Goal: Information Seeking & Learning: Learn about a topic

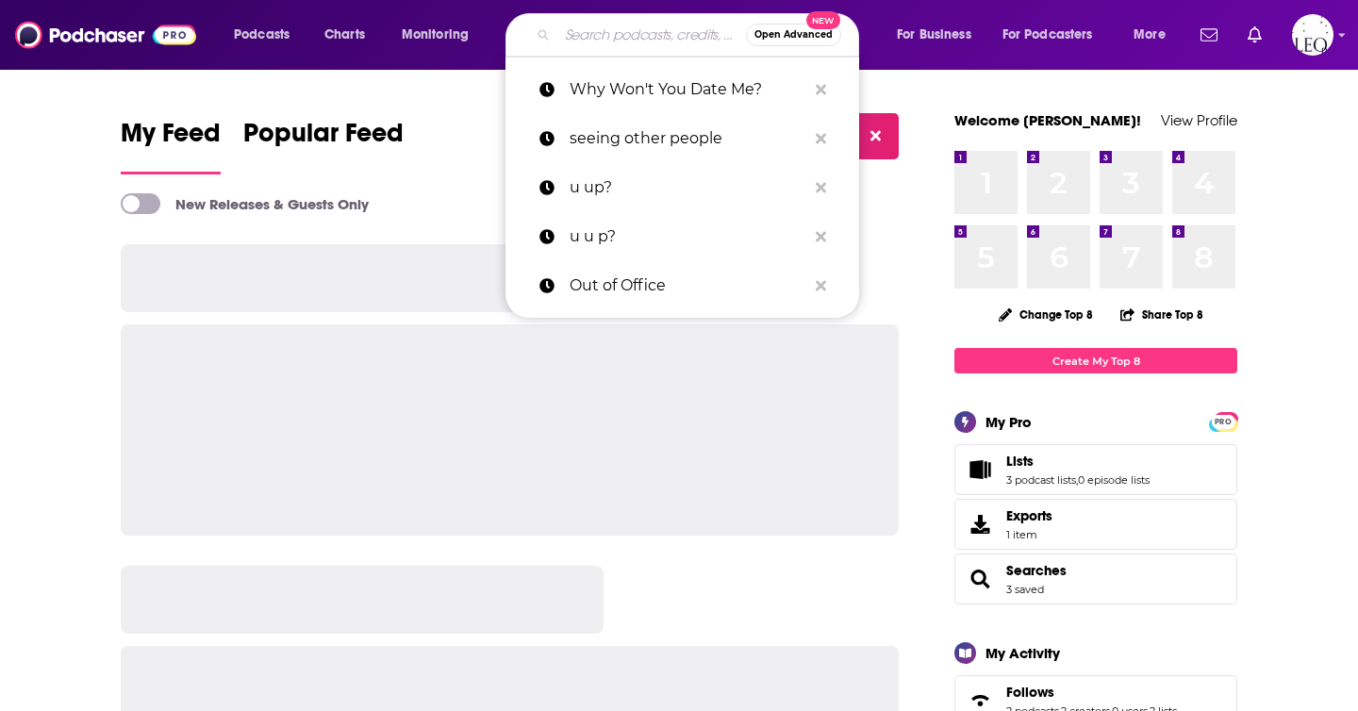
click at [612, 37] on input "Search podcasts, credits, & more..." at bounding box center [651, 35] width 189 height 30
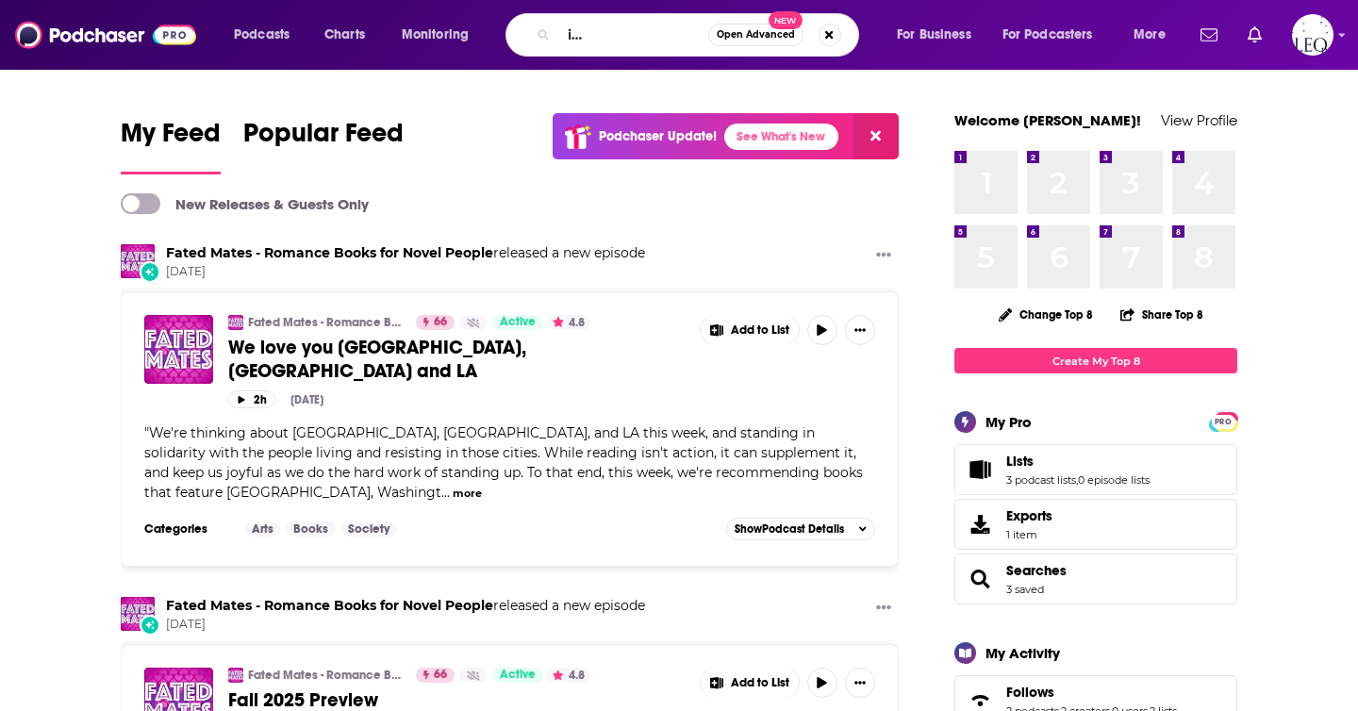
scroll to position [0, 110]
type input "bury our bones in the midnight soil"
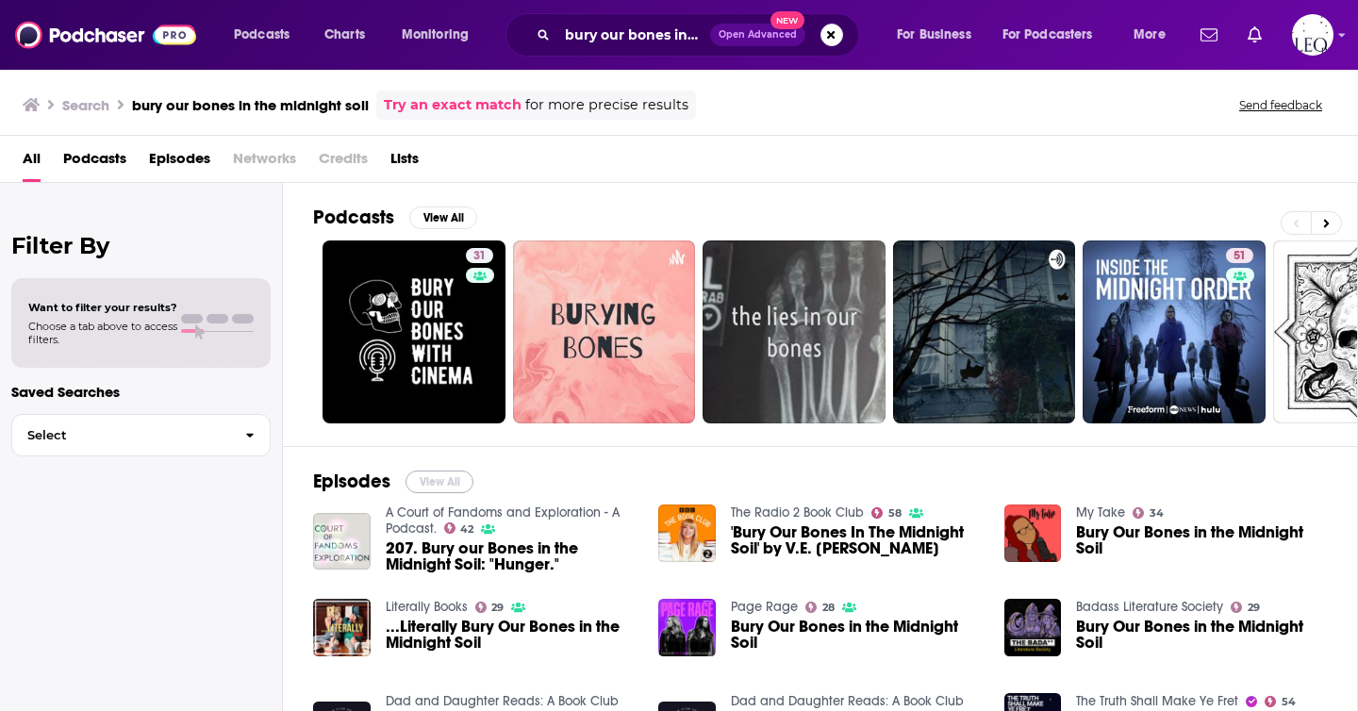
click at [449, 482] on button "View All" at bounding box center [439, 481] width 68 height 23
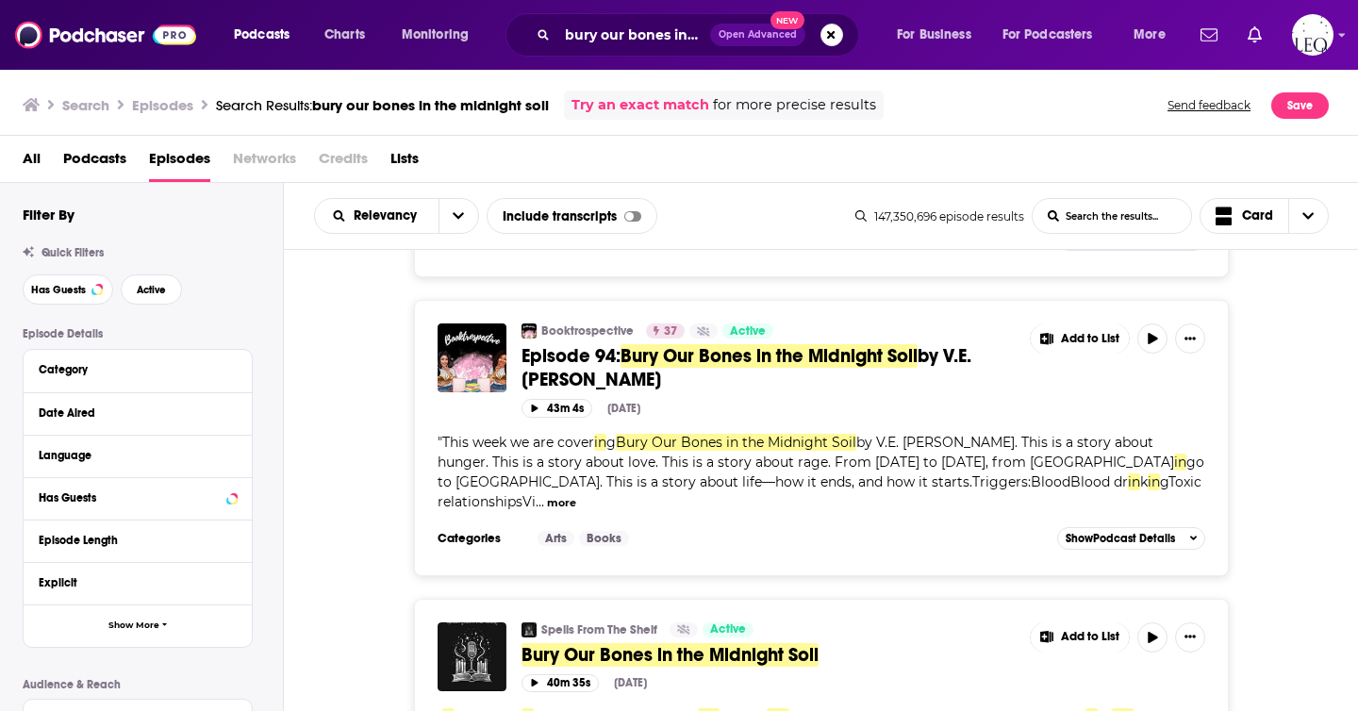
scroll to position [5886, 0]
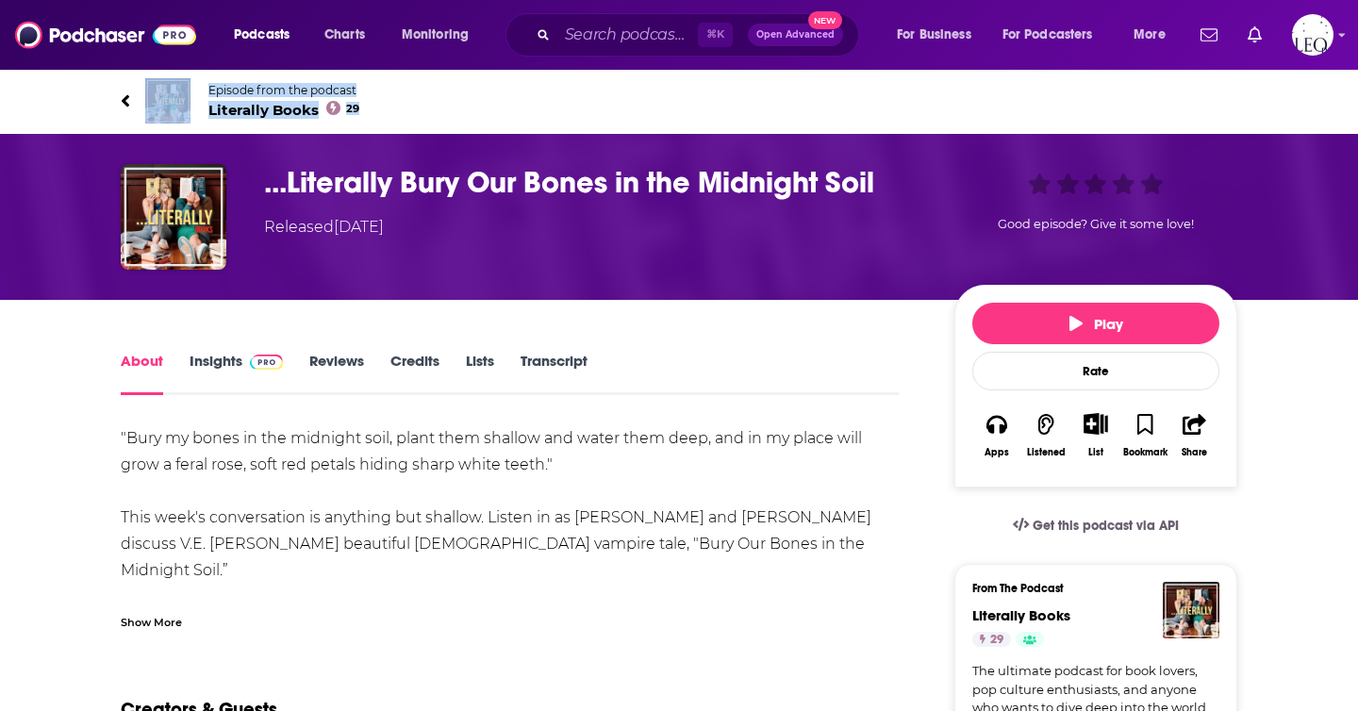
click at [234, 365] on link "Insights" at bounding box center [235, 373] width 93 height 43
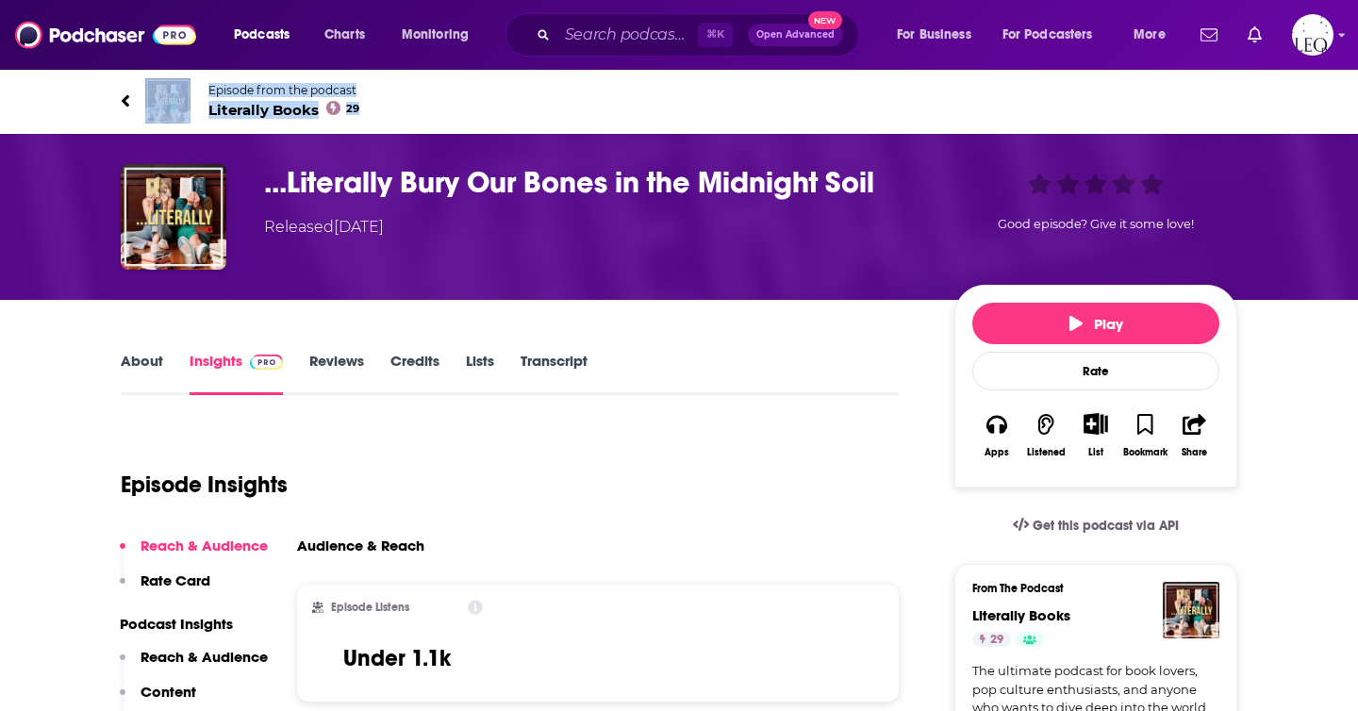
click at [146, 356] on link "About" at bounding box center [142, 373] width 42 height 43
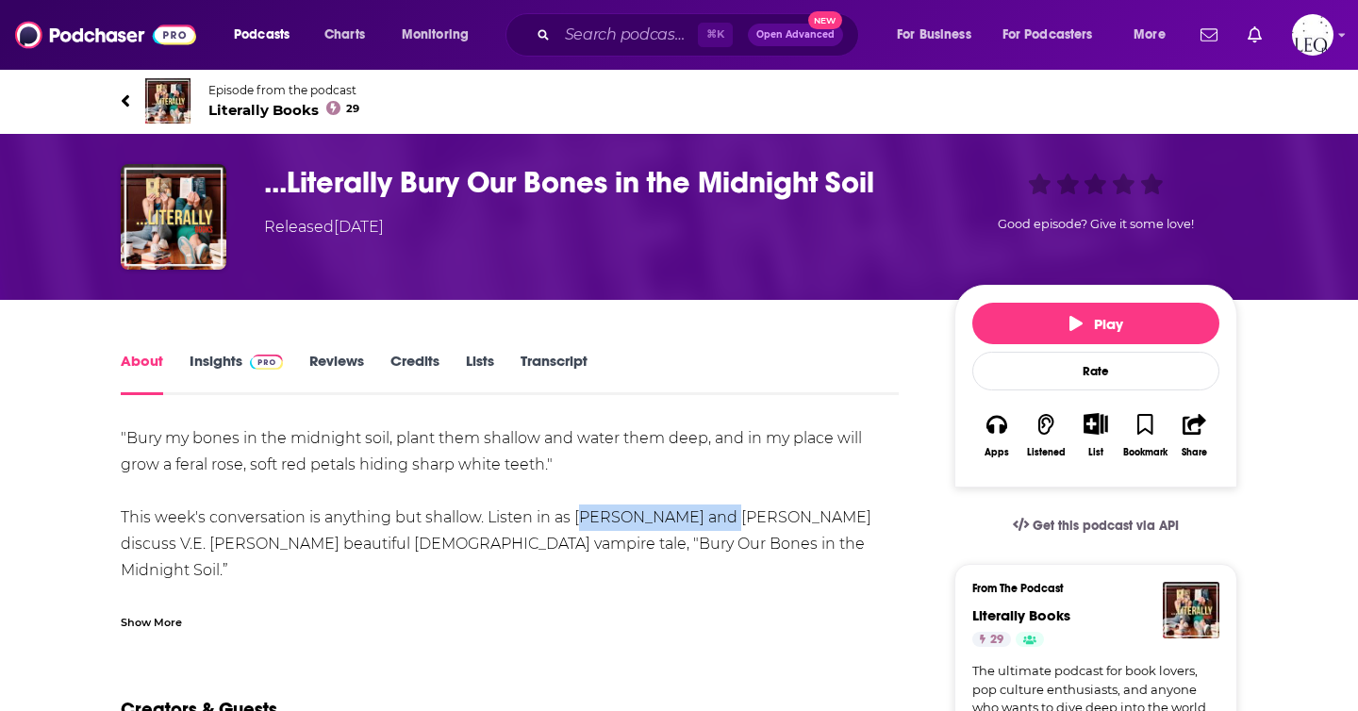
drag, startPoint x: 575, startPoint y: 515, endPoint x: 720, endPoint y: 514, distance: 145.2
copy div "Magda and Lindsay"
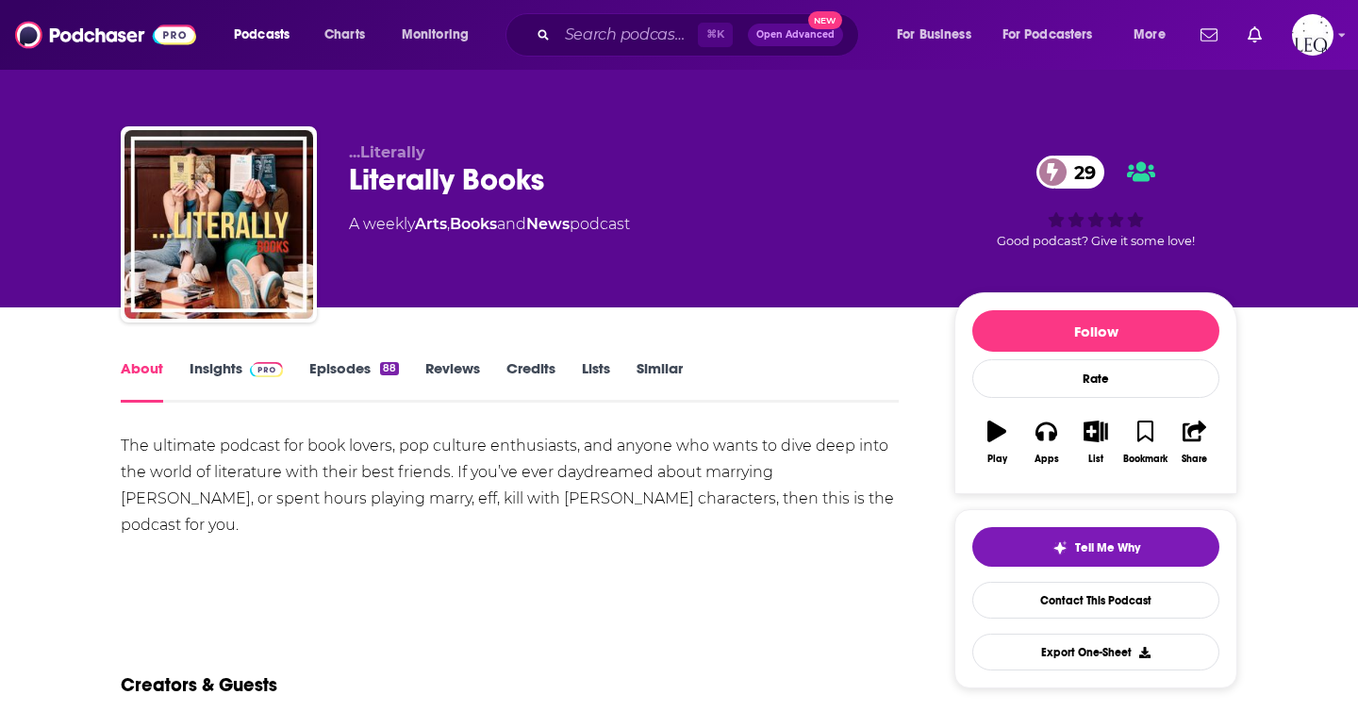
click at [214, 367] on link "Insights" at bounding box center [235, 380] width 93 height 43
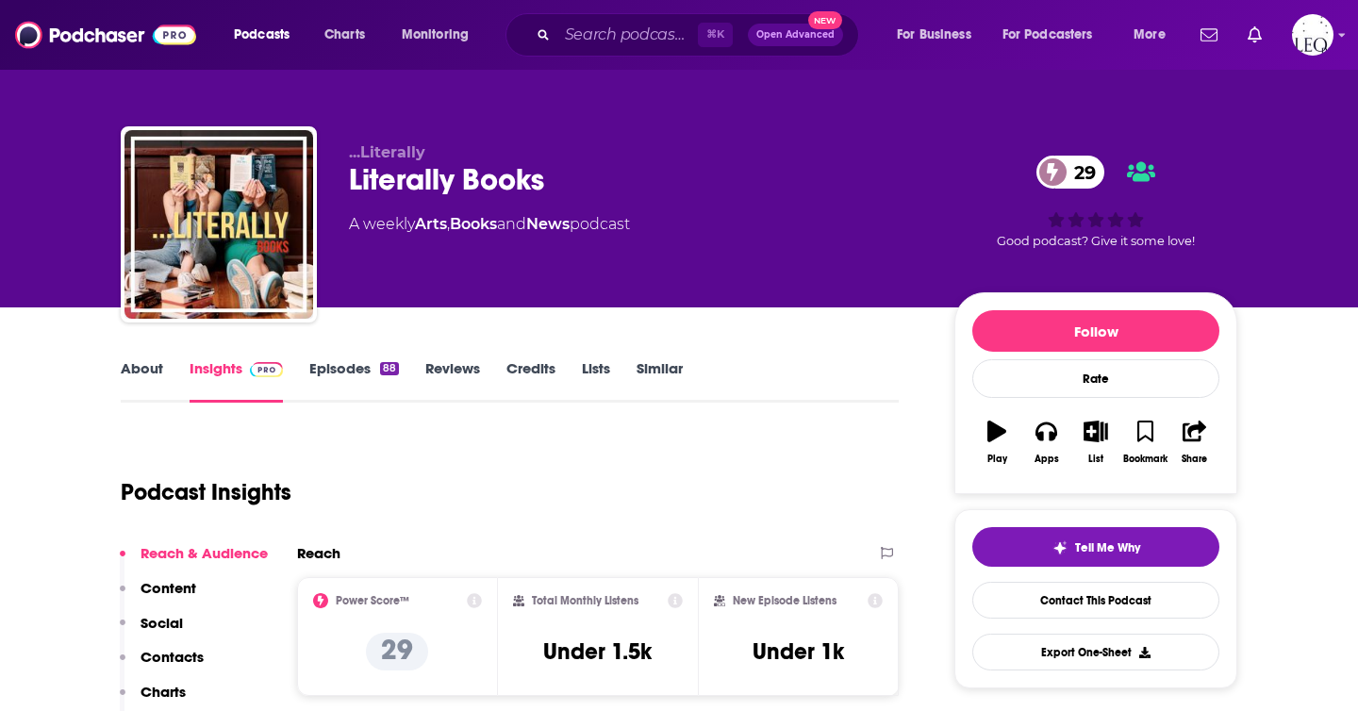
click at [138, 371] on link "About" at bounding box center [142, 380] width 42 height 43
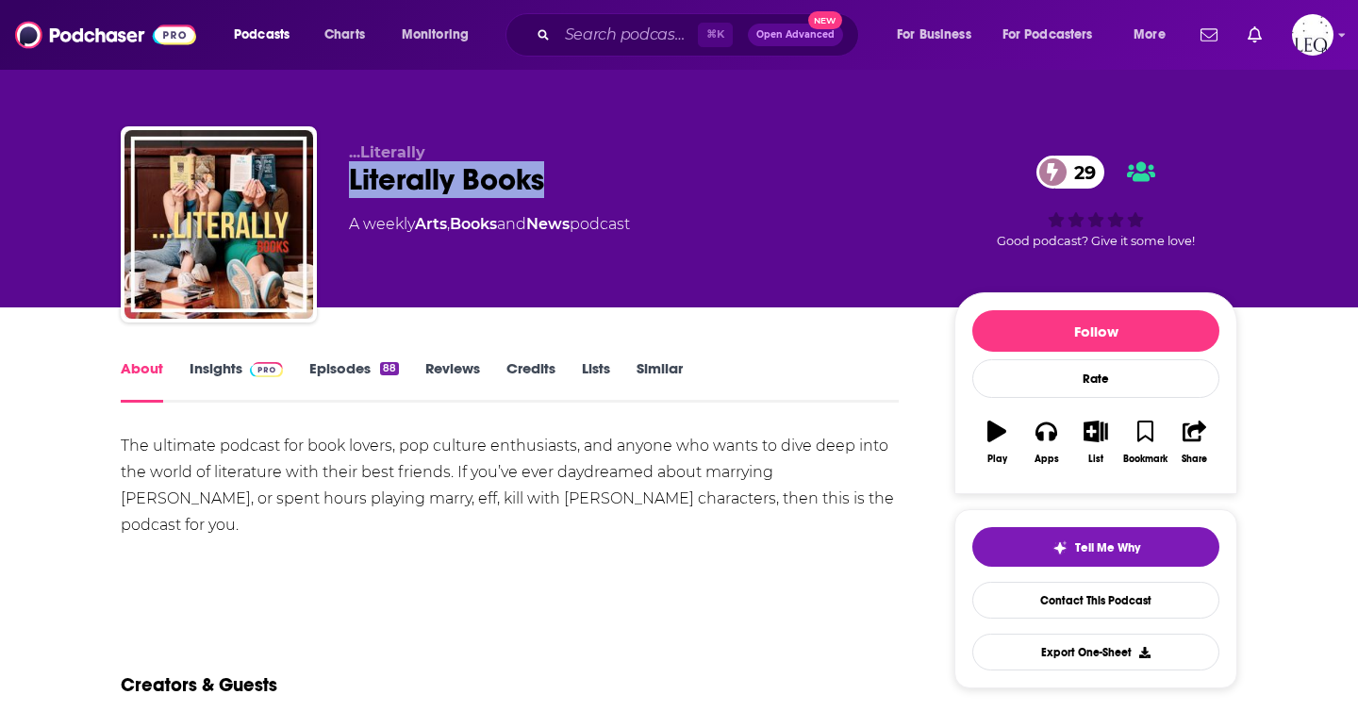
drag, startPoint x: 579, startPoint y: 172, endPoint x: 342, endPoint y: 185, distance: 237.0
click at [342, 185] on div "...Literally Literally Books 29 A weekly Arts , Books and News podcast 29 Good …" at bounding box center [679, 228] width 1116 height 204
copy h1 "Literally Books"
click at [219, 360] on link "Insights" at bounding box center [235, 380] width 93 height 43
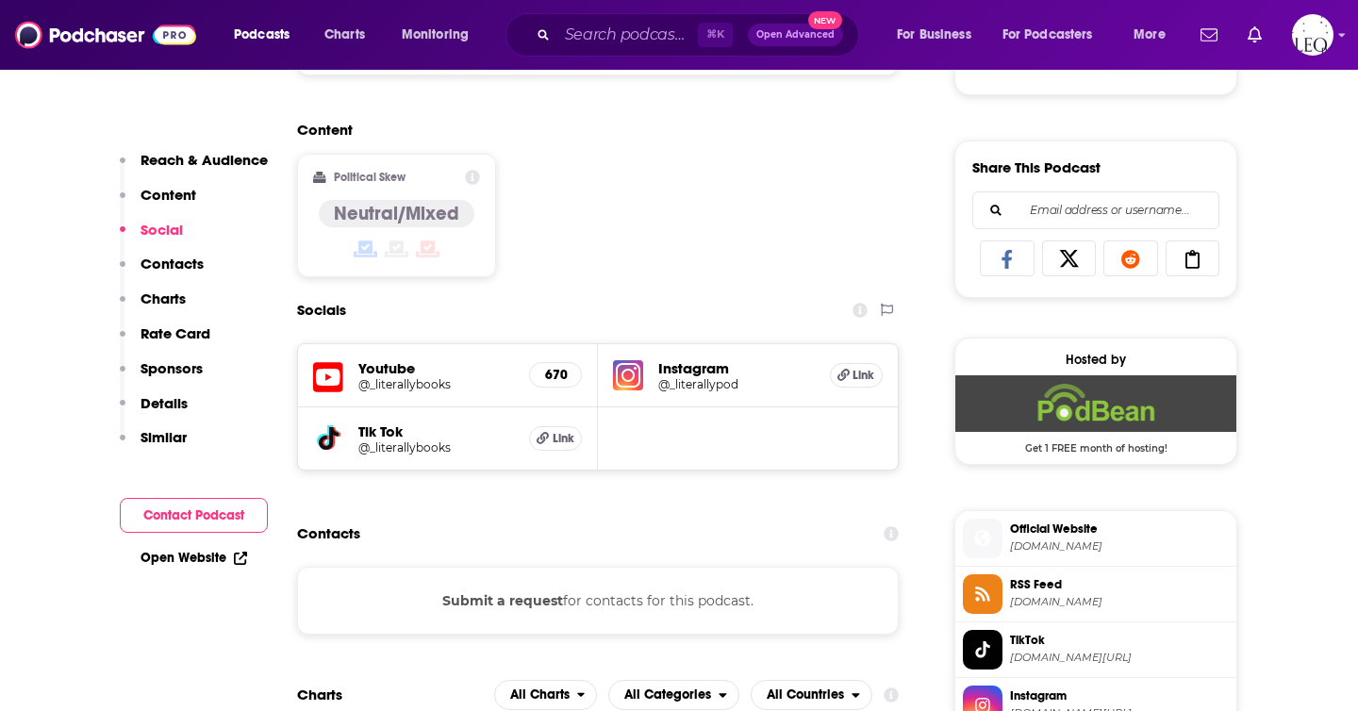
scroll to position [1118, 0]
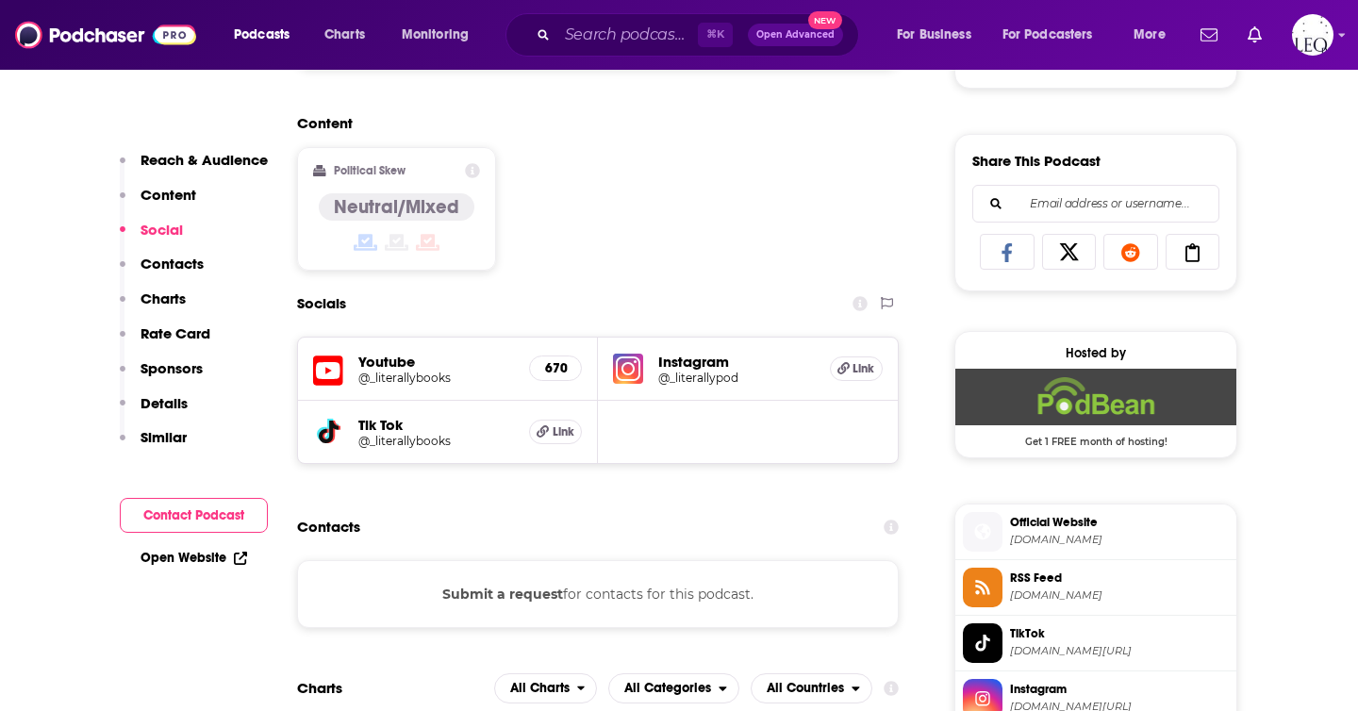
click at [541, 590] on button "Submit a request" at bounding box center [502, 594] width 121 height 21
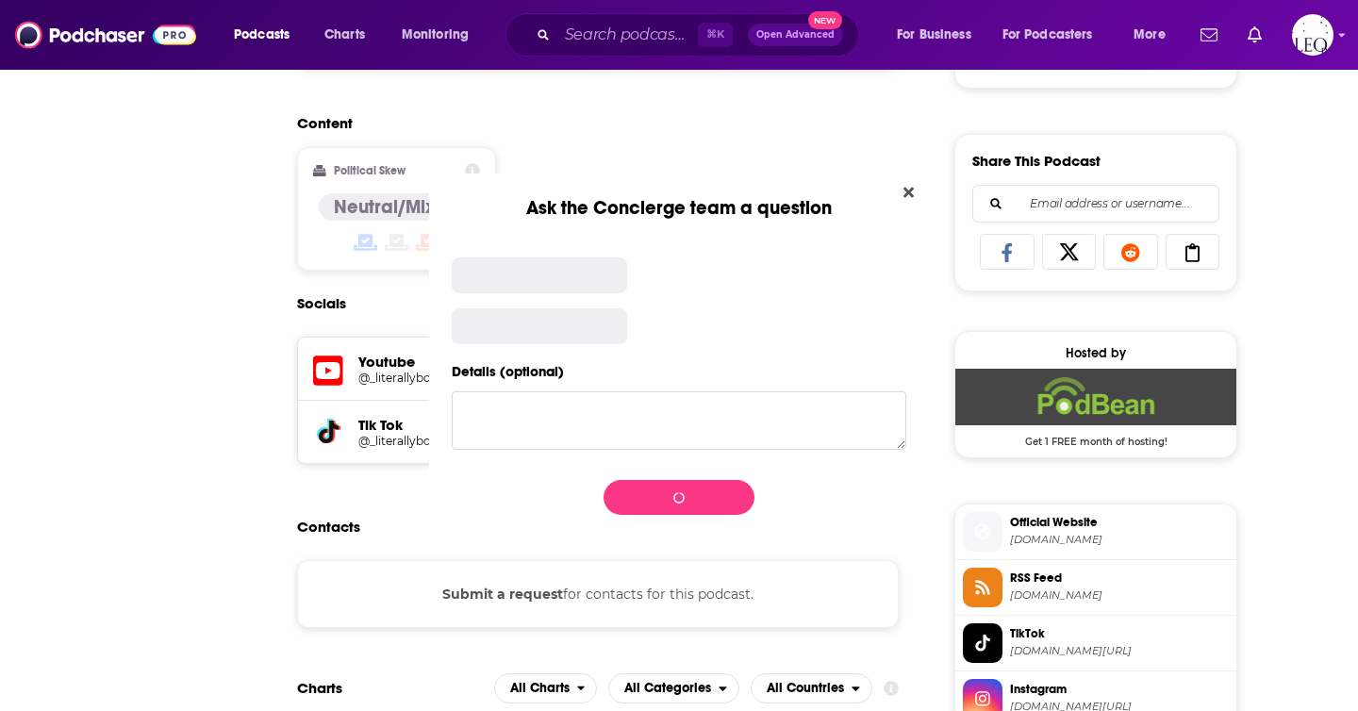
scroll to position [0, 0]
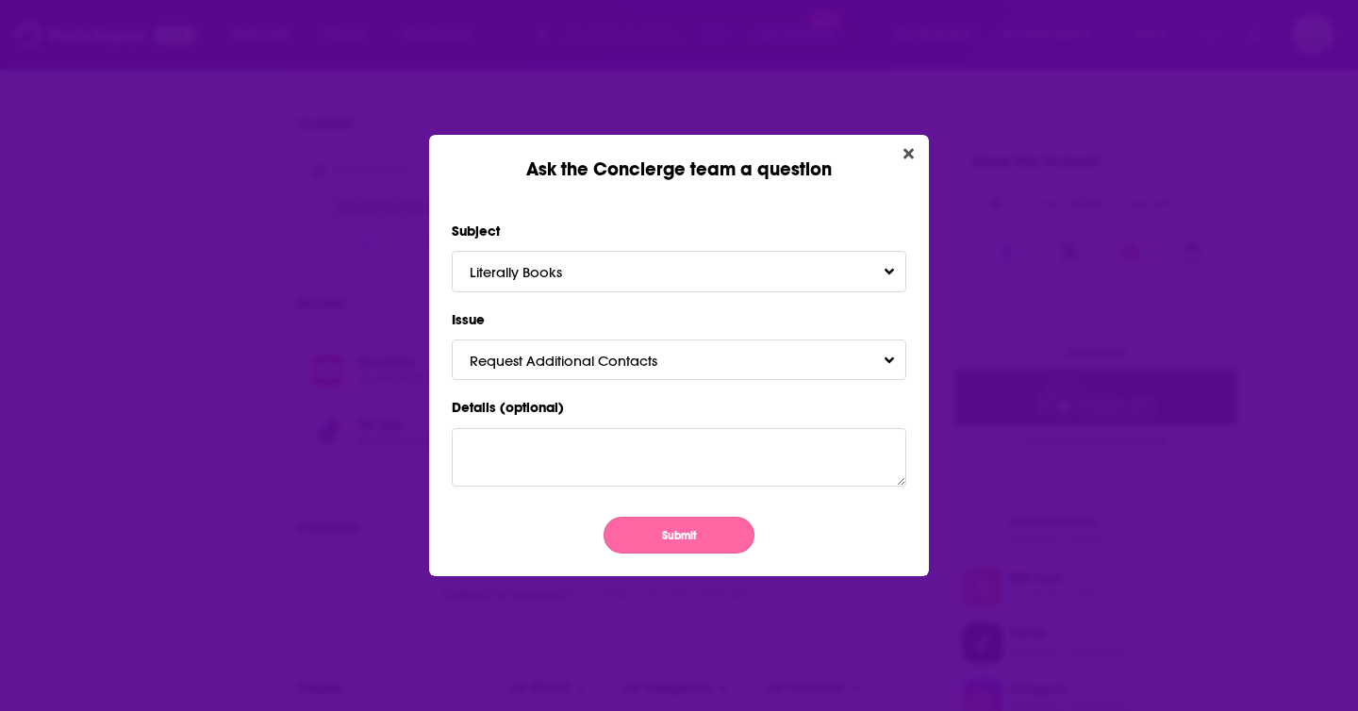
click at [656, 536] on button "Submit" at bounding box center [678, 535] width 151 height 37
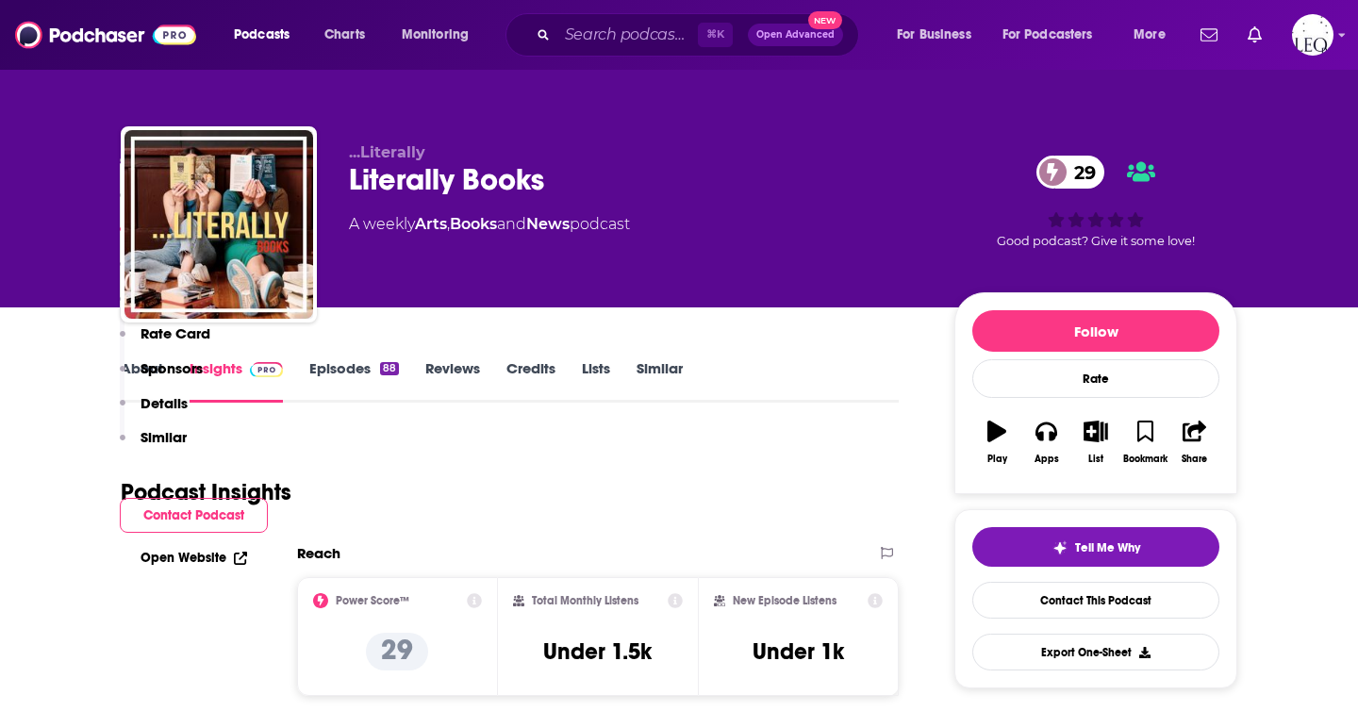
scroll to position [1118, 0]
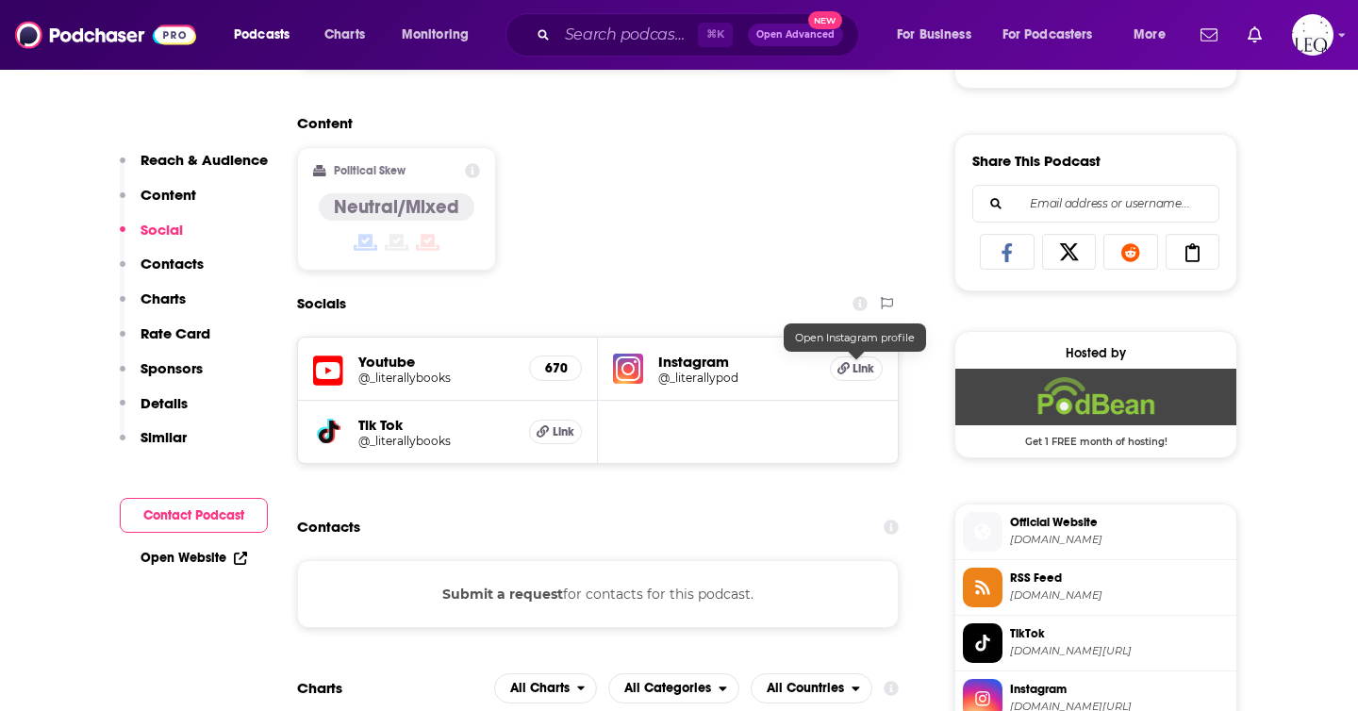
click at [848, 365] on icon at bounding box center [843, 368] width 12 height 12
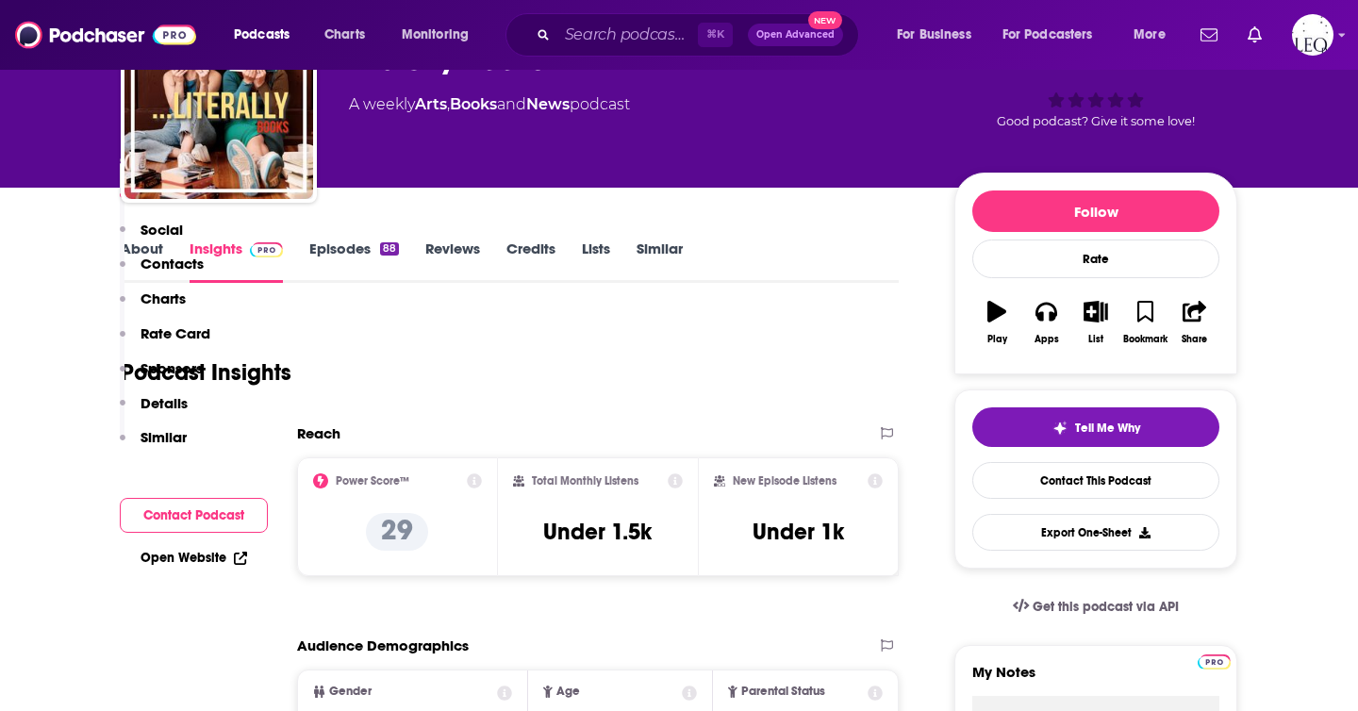
scroll to position [0, 0]
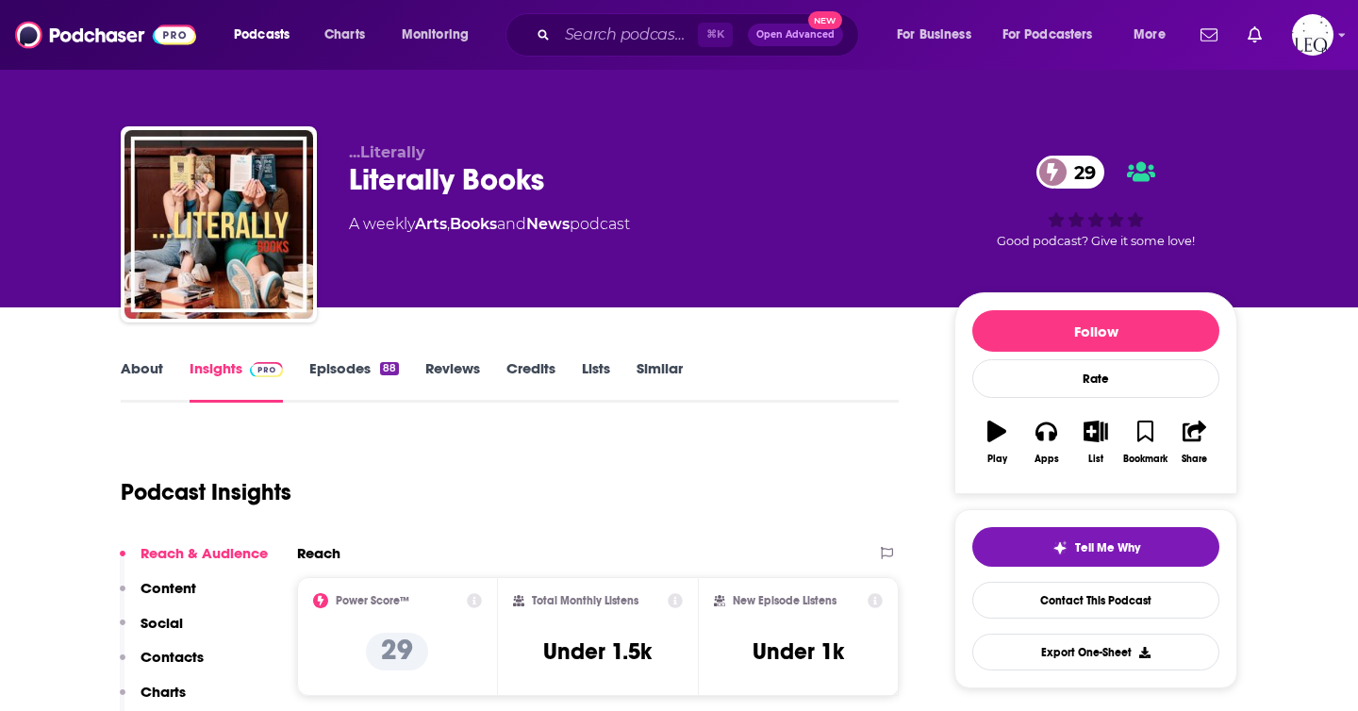
click at [122, 375] on link "About" at bounding box center [142, 380] width 42 height 43
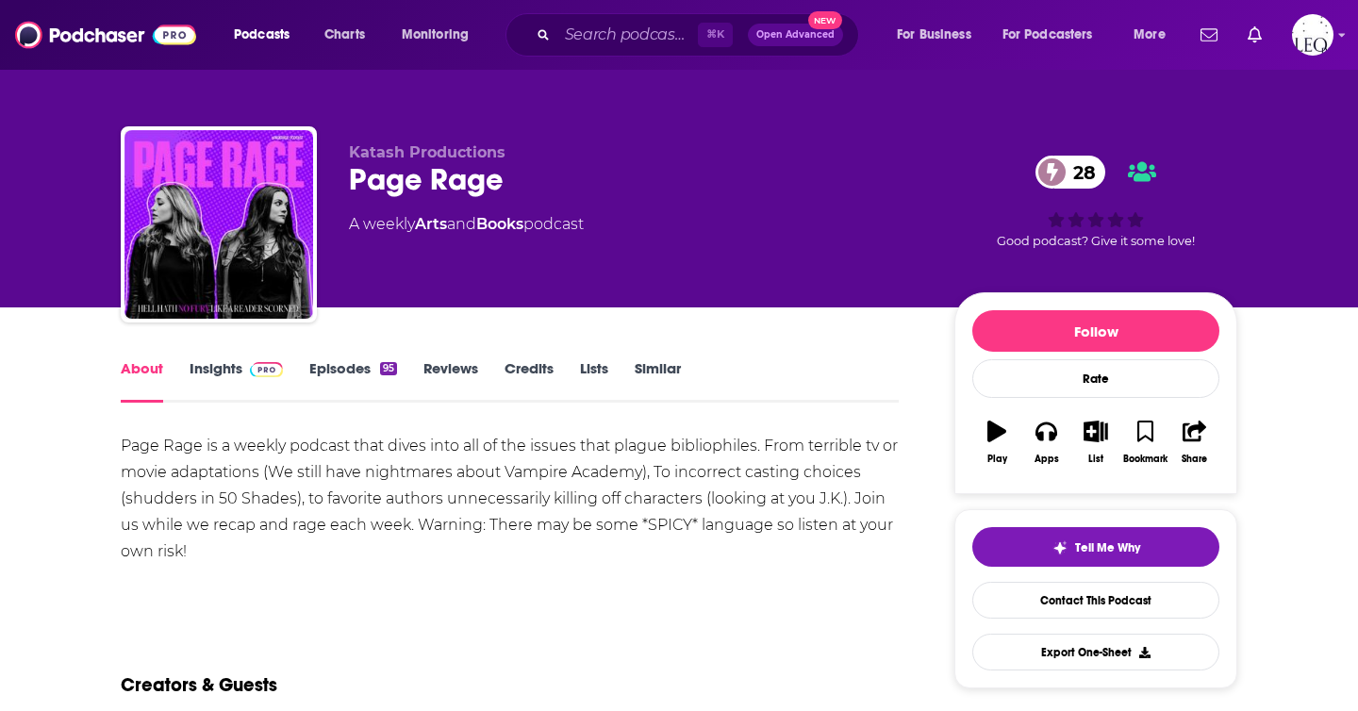
click at [228, 365] on link "Insights" at bounding box center [235, 380] width 93 height 43
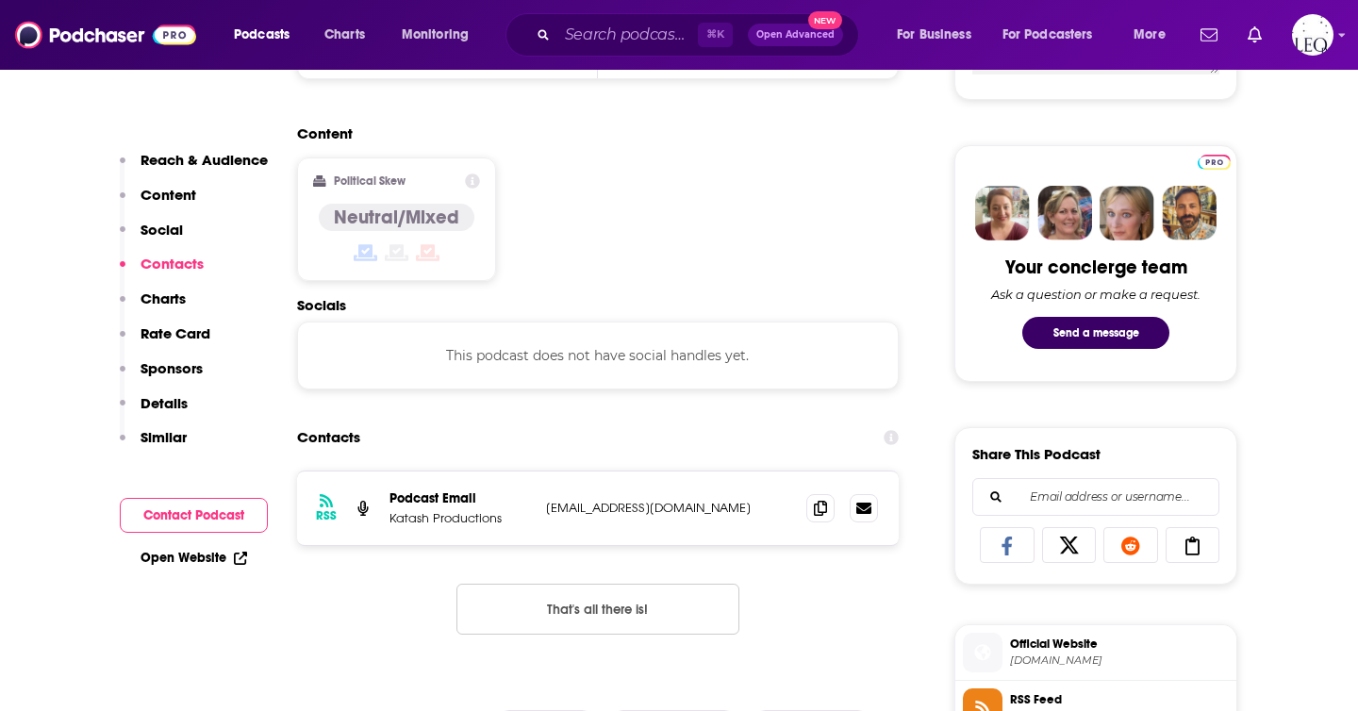
scroll to position [823, 0]
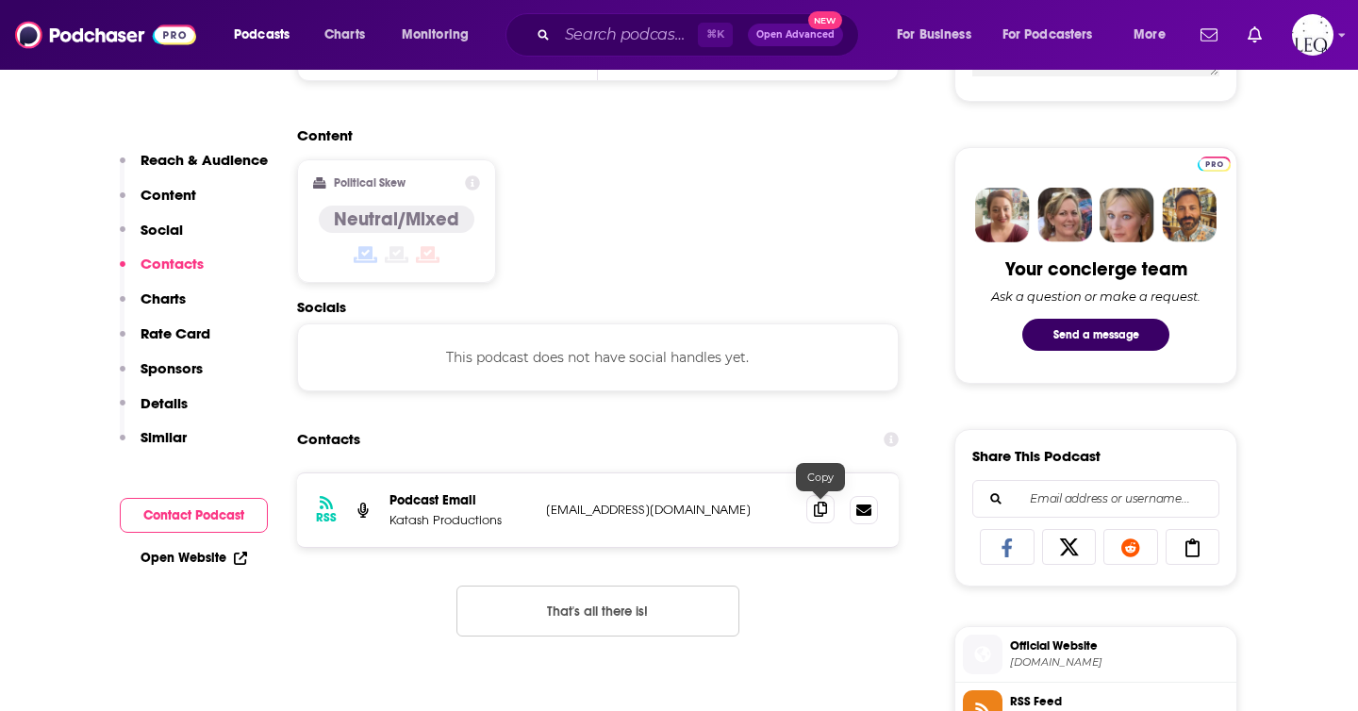
click at [816, 515] on icon at bounding box center [820, 509] width 13 height 15
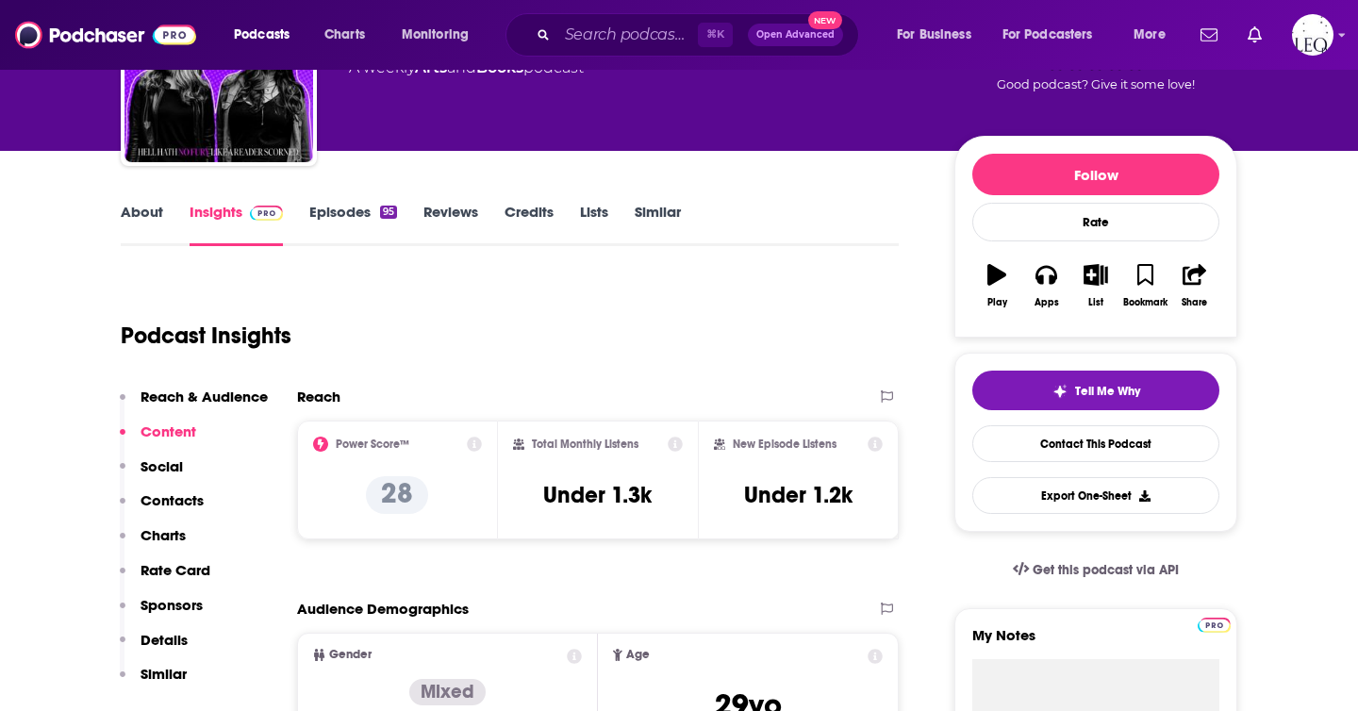
scroll to position [0, 0]
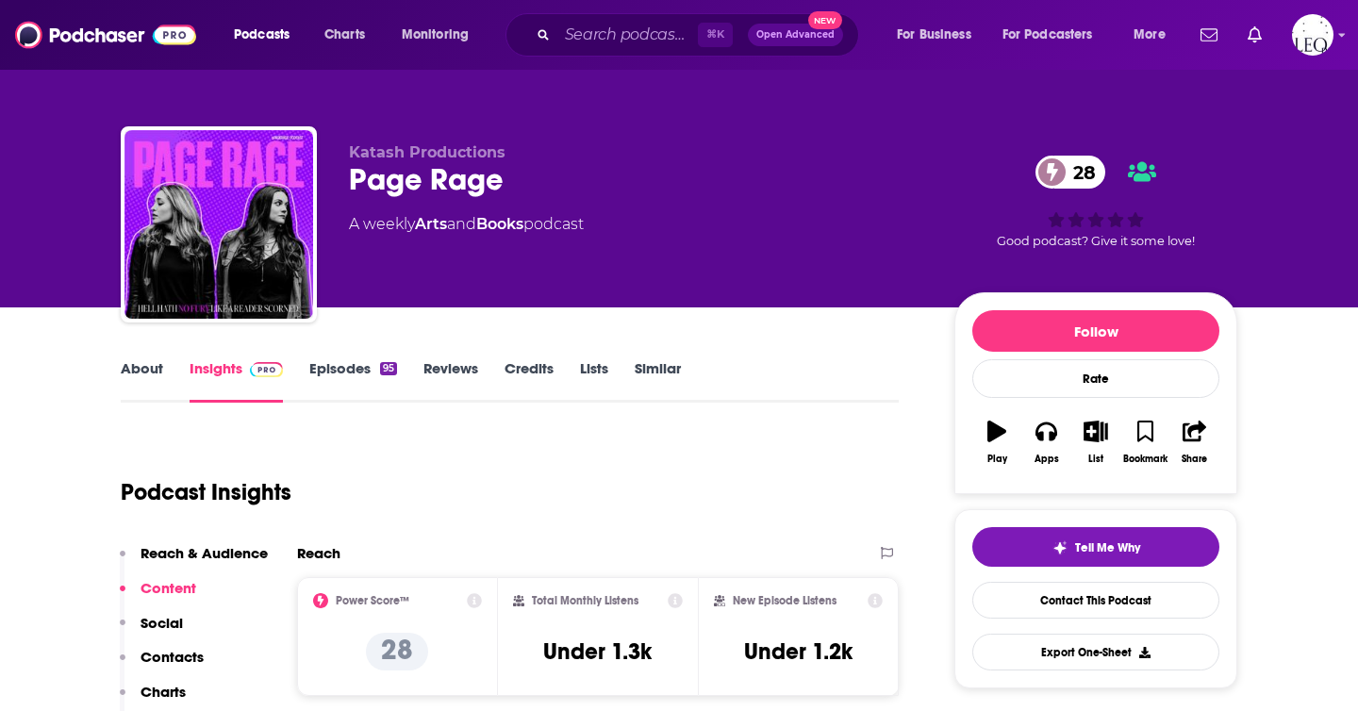
click at [139, 375] on link "About" at bounding box center [142, 380] width 42 height 43
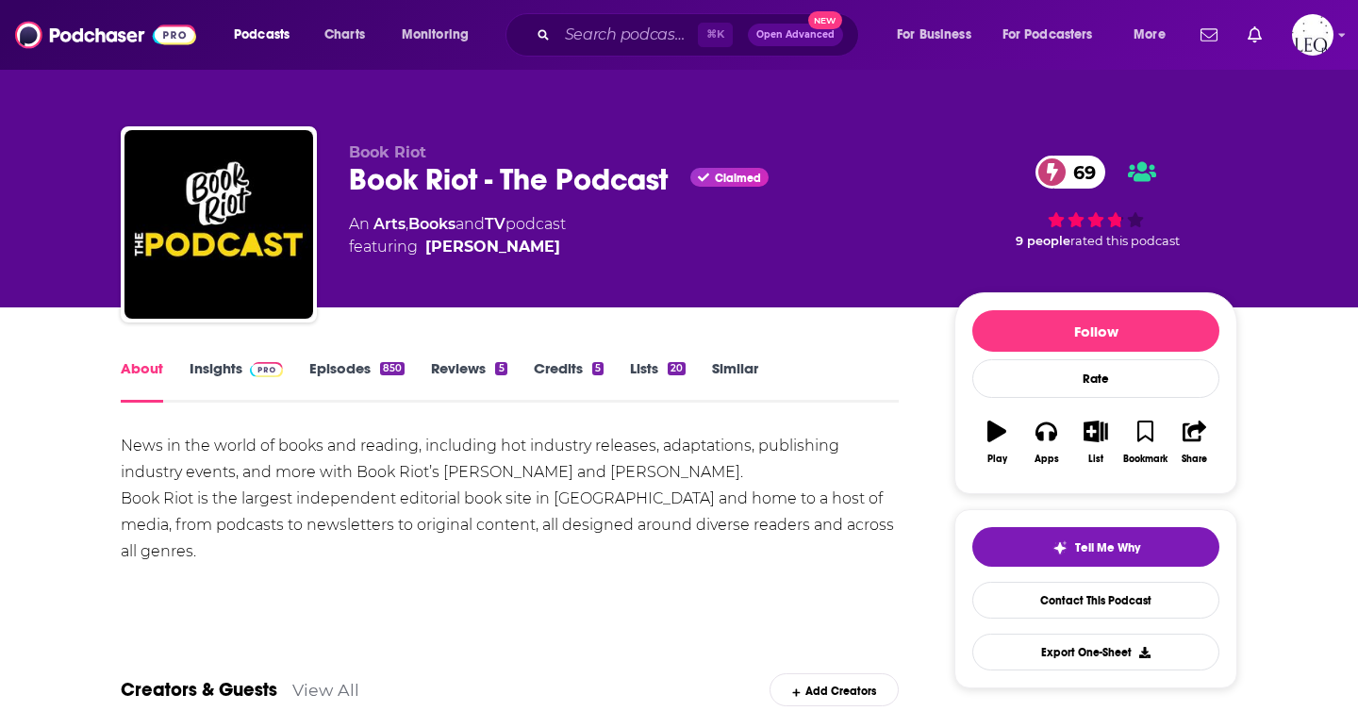
click at [243, 380] on link "Insights" at bounding box center [235, 380] width 93 height 43
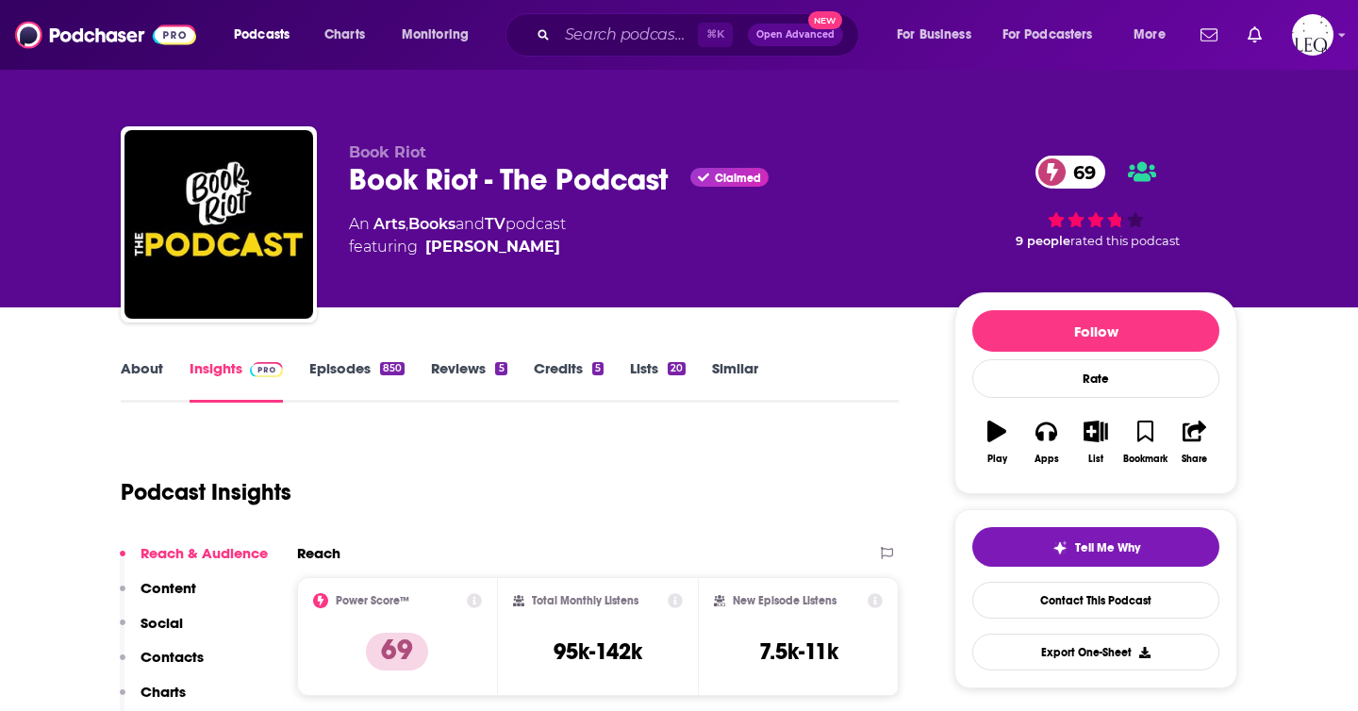
click at [144, 361] on link "About" at bounding box center [142, 380] width 42 height 43
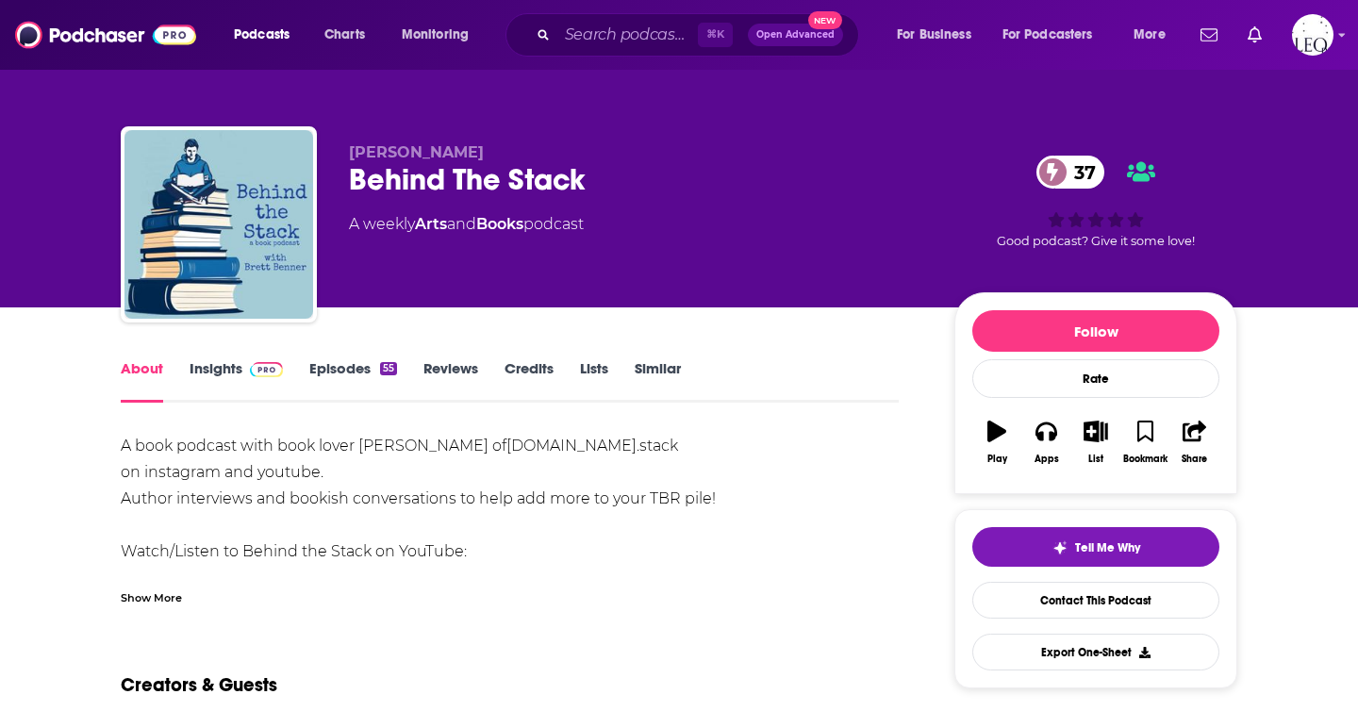
click at [212, 368] on link "Insights" at bounding box center [235, 380] width 93 height 43
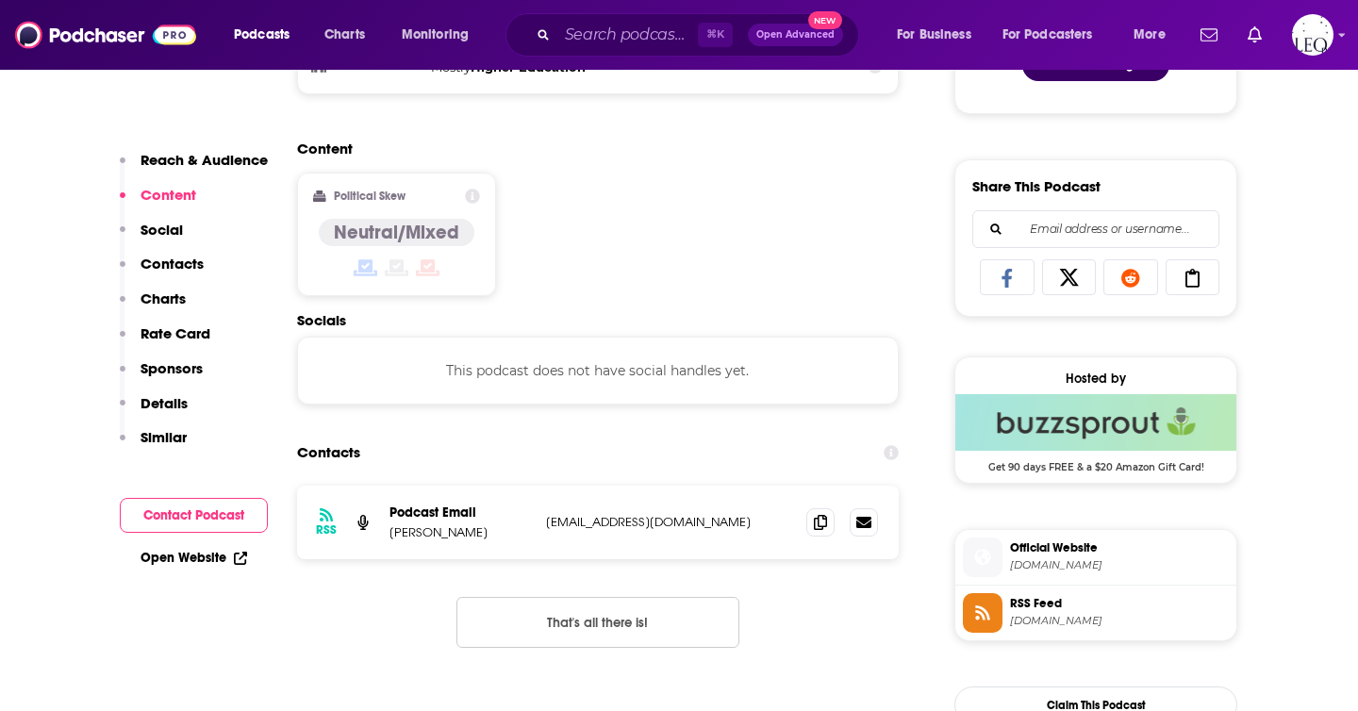
scroll to position [1098, 0]
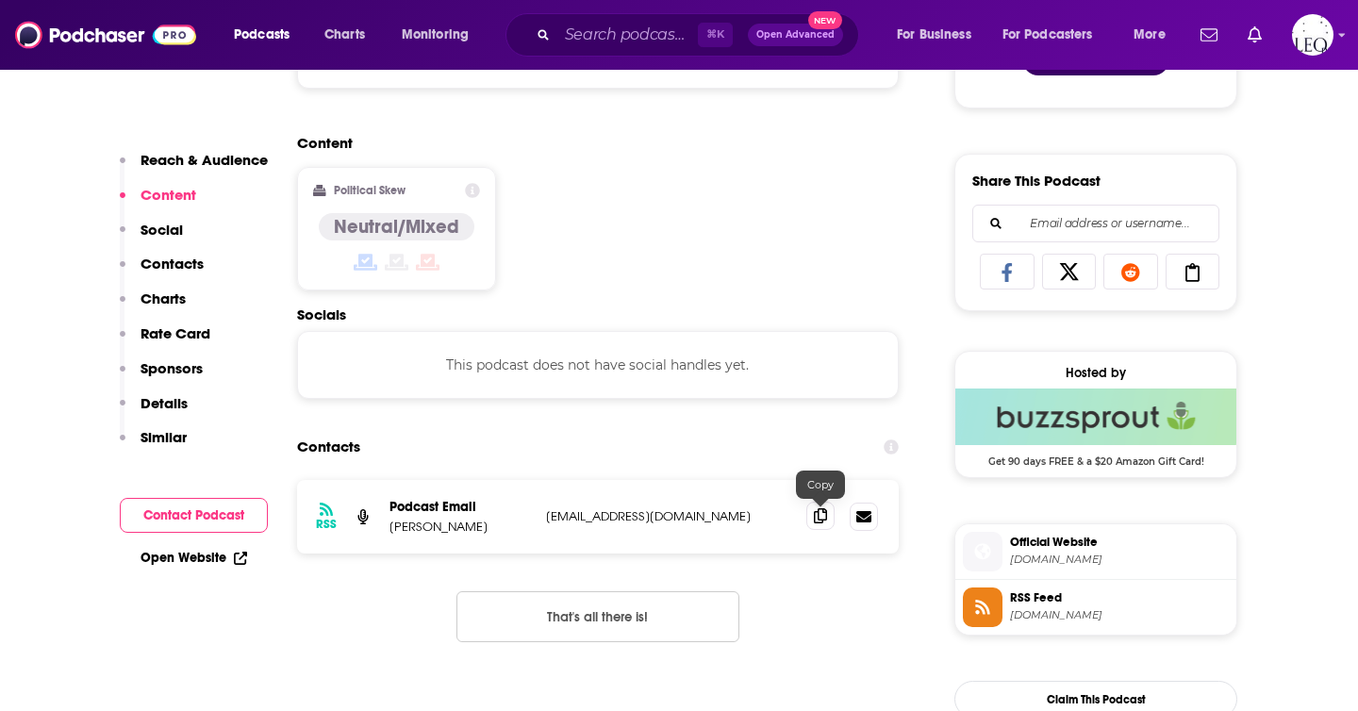
click at [821, 519] on icon at bounding box center [820, 515] width 13 height 15
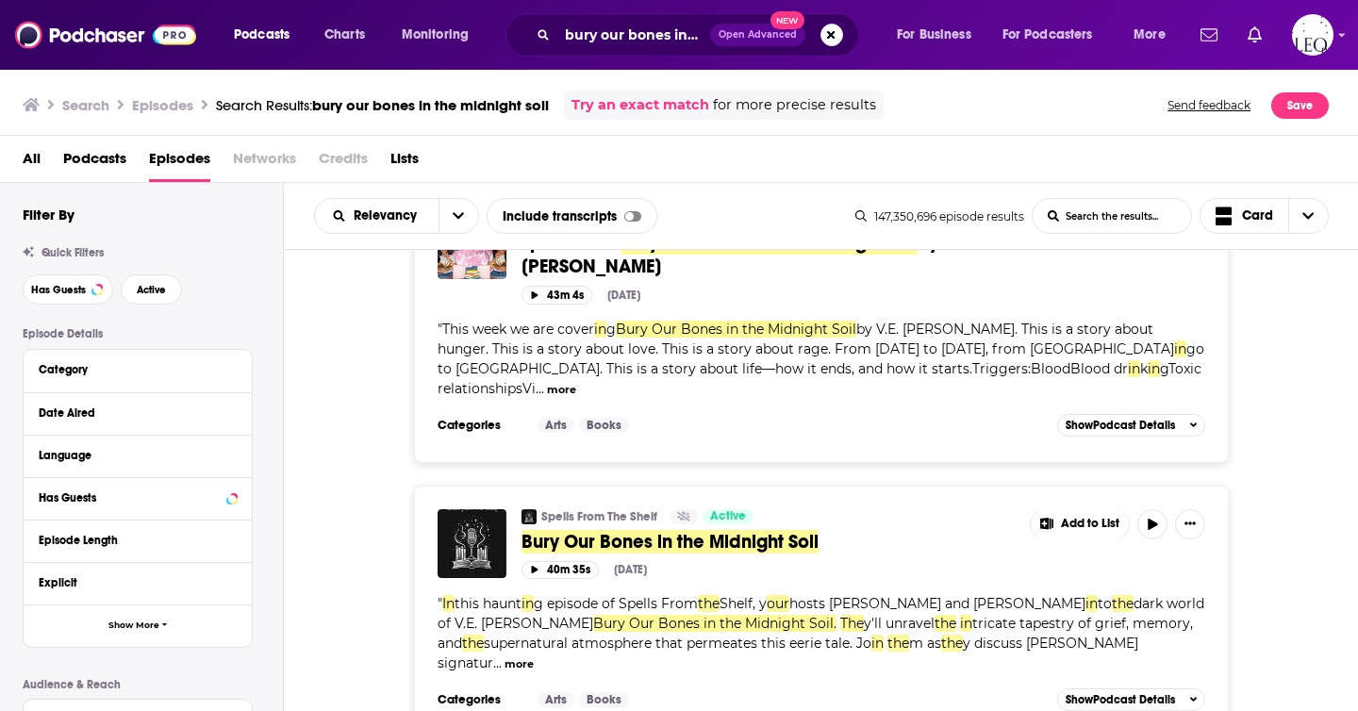
scroll to position [6067, 0]
